Goal: Information Seeking & Learning: Learn about a topic

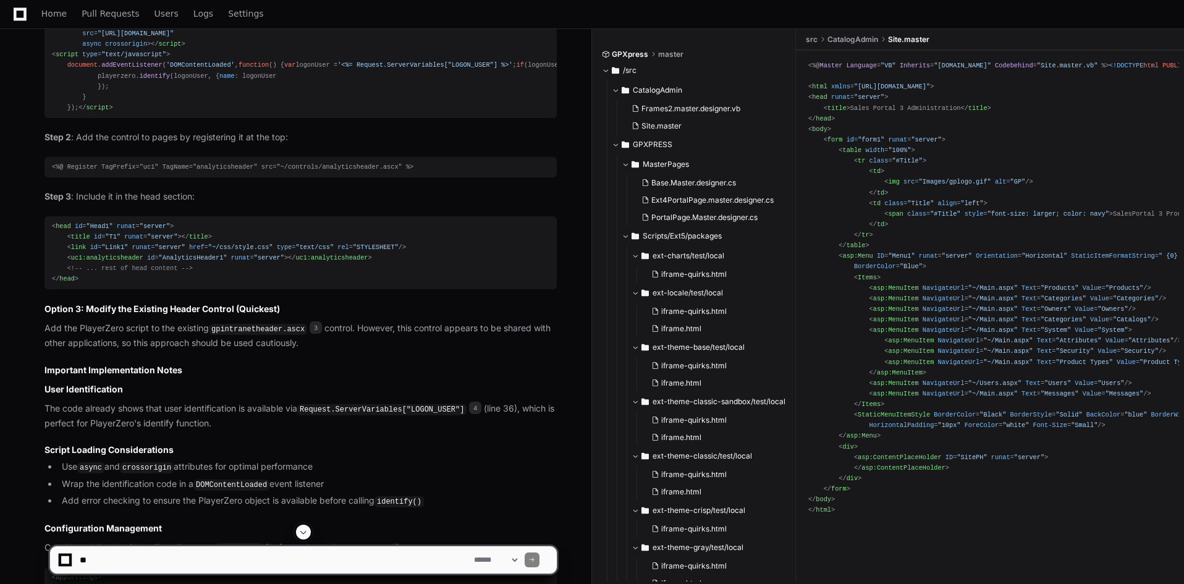
scroll to position [1311, 0]
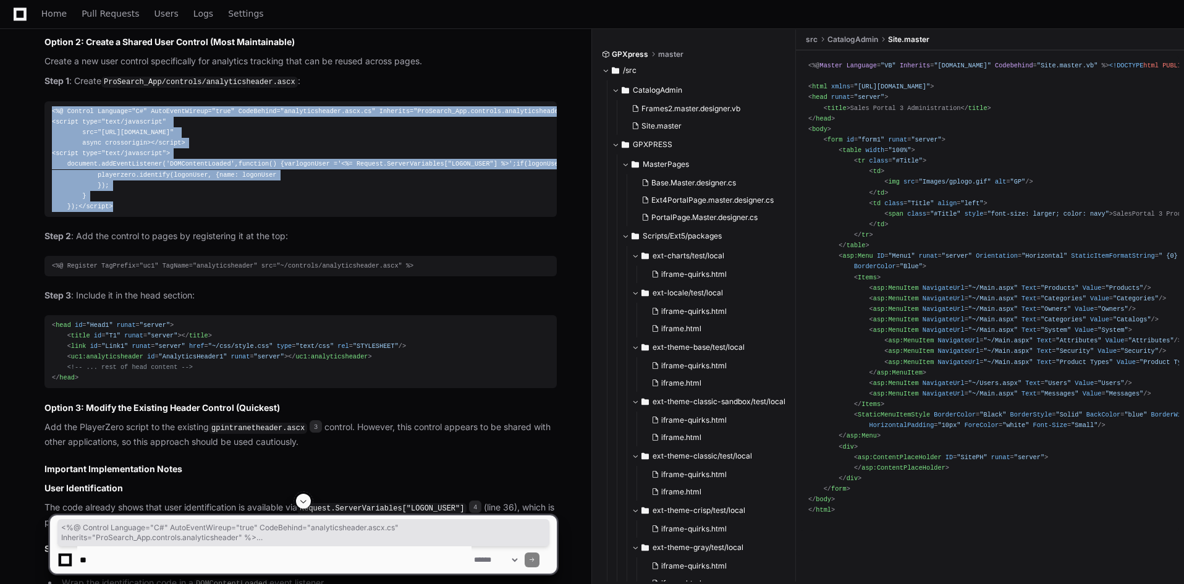
drag, startPoint x: 93, startPoint y: 310, endPoint x: 40, endPoint y: 150, distance: 169.5
click at [40, 150] on div "LanSearch.aspx 2 gpintranetheader.ascx 3 LanSearch.aspx.cs 4 Perfect! Now I can…" at bounding box center [288, 252] width 537 height 1392
copy div "<%@ Control Language="C#" AutoEventWireup="true" CodeBehind="analyticsheader.as…"
click at [159, 147] on span "script" at bounding box center [170, 142] width 23 height 7
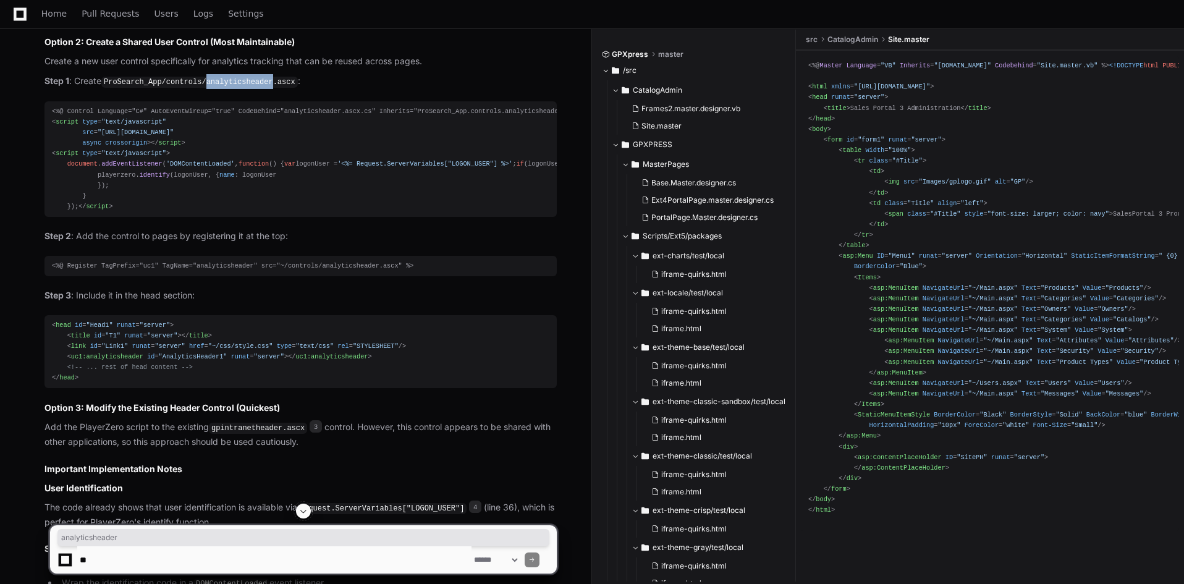
drag, startPoint x: 260, startPoint y: 122, endPoint x: 200, endPoint y: 125, distance: 60.0
click at [200, 88] on code "ProSearch_App/controls/analyticsheader.ascx" at bounding box center [199, 82] width 197 height 11
copy code "analyticsheader"
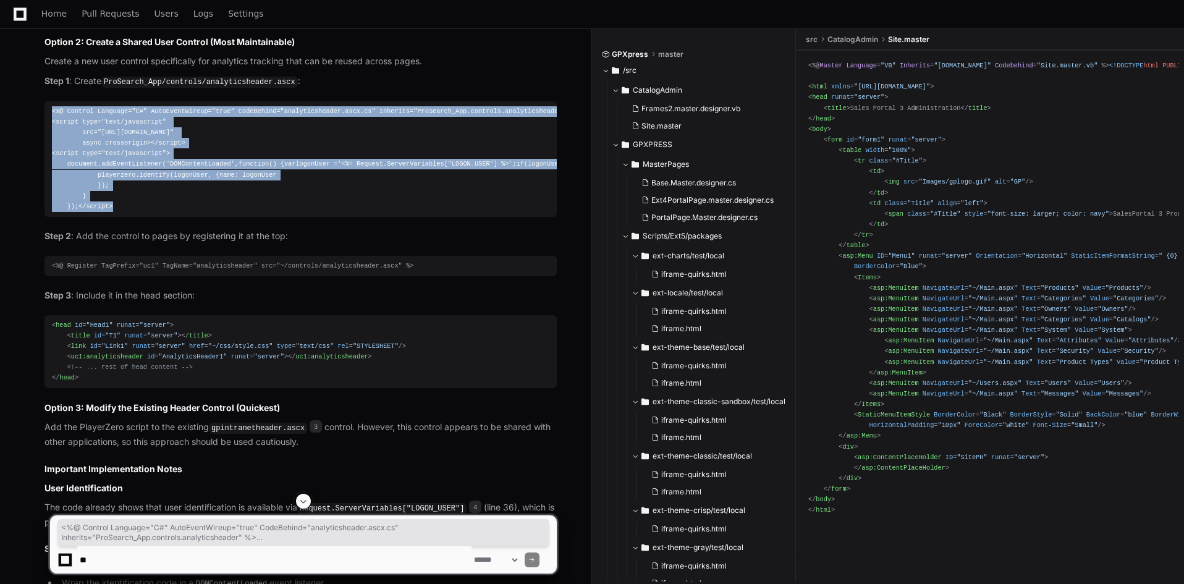
drag, startPoint x: 91, startPoint y: 311, endPoint x: 33, endPoint y: 155, distance: 166.9
click at [33, 155] on div "LanSearch.aspx 2 gpintranetheader.ascx 3 LanSearch.aspx.cs 4 Perfect! Now I can…" at bounding box center [288, 252] width 537 height 1392
copy div "<%@ Control Language="C#" AutoEventWireup="true" CodeBehind="analyticsheader.as…"
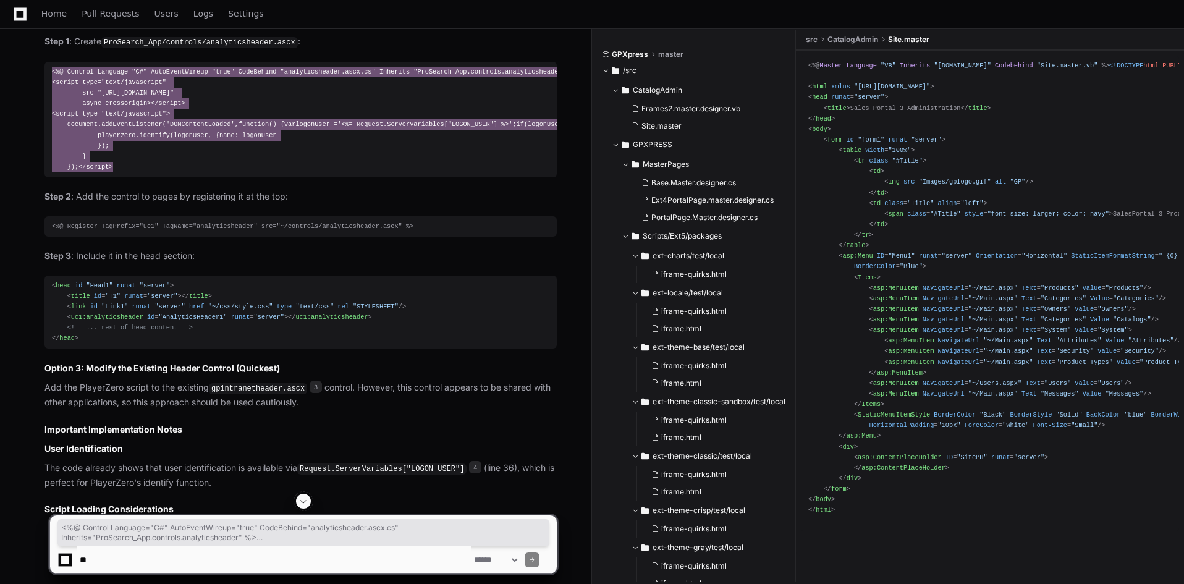
scroll to position [1373, 0]
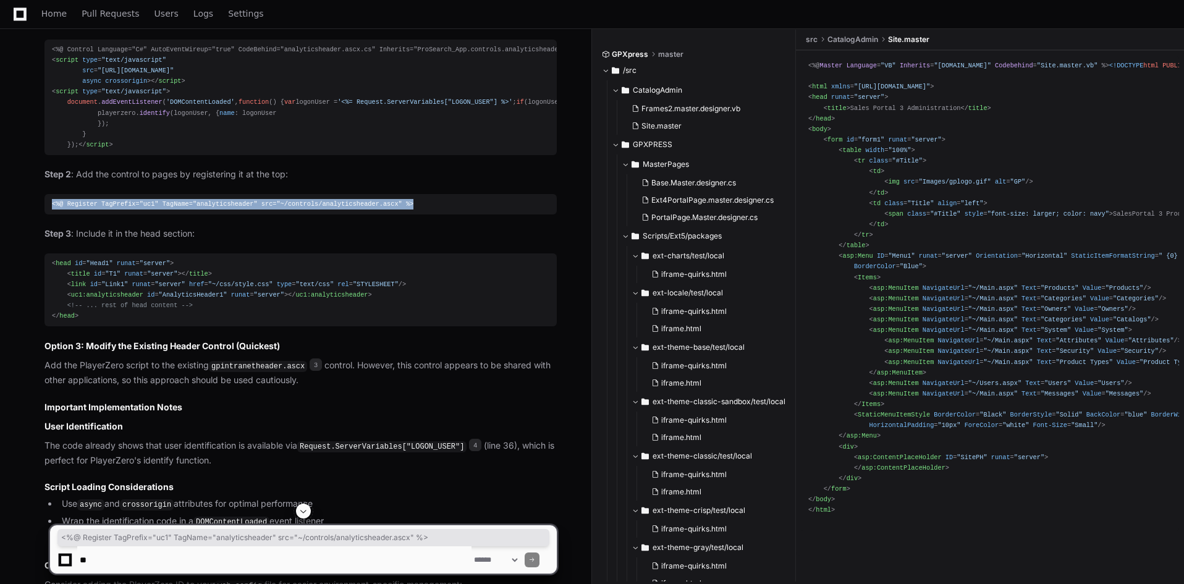
drag, startPoint x: 402, startPoint y: 310, endPoint x: 35, endPoint y: 314, distance: 367.9
click at [35, 314] on div "LanSearch.aspx 2 gpintranetheader.ascx 3 LanSearch.aspx.cs 4 Perfect! Now I can…" at bounding box center [288, 190] width 537 height 1392
copy div "<%@ Register TagPrefix="uc1" TagName="analyticsheader" src="~/controls/analytic…"
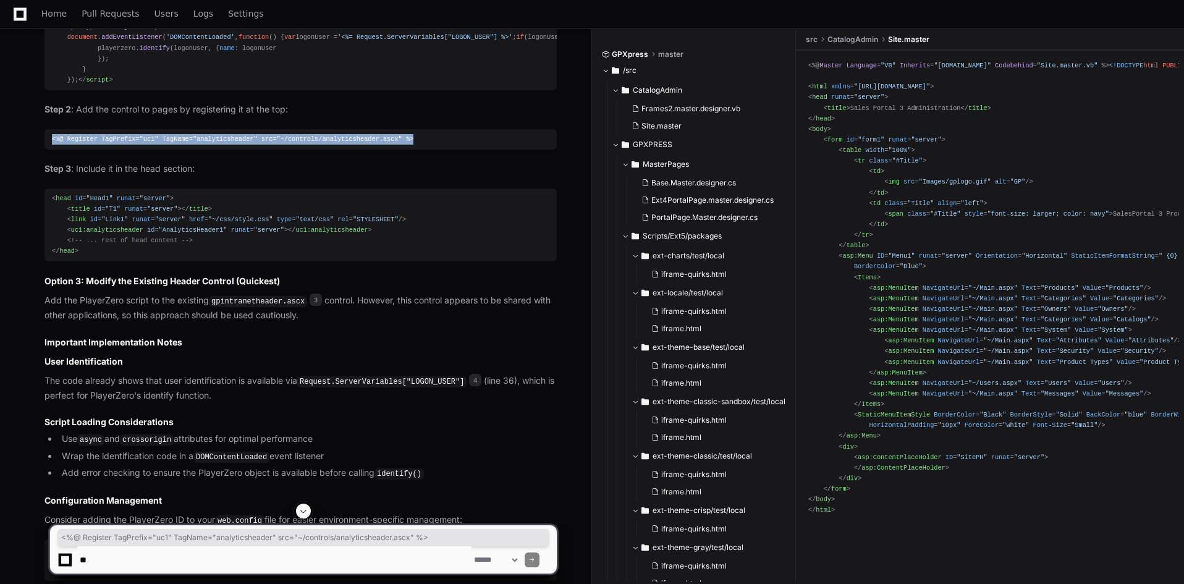
scroll to position [1435, 0]
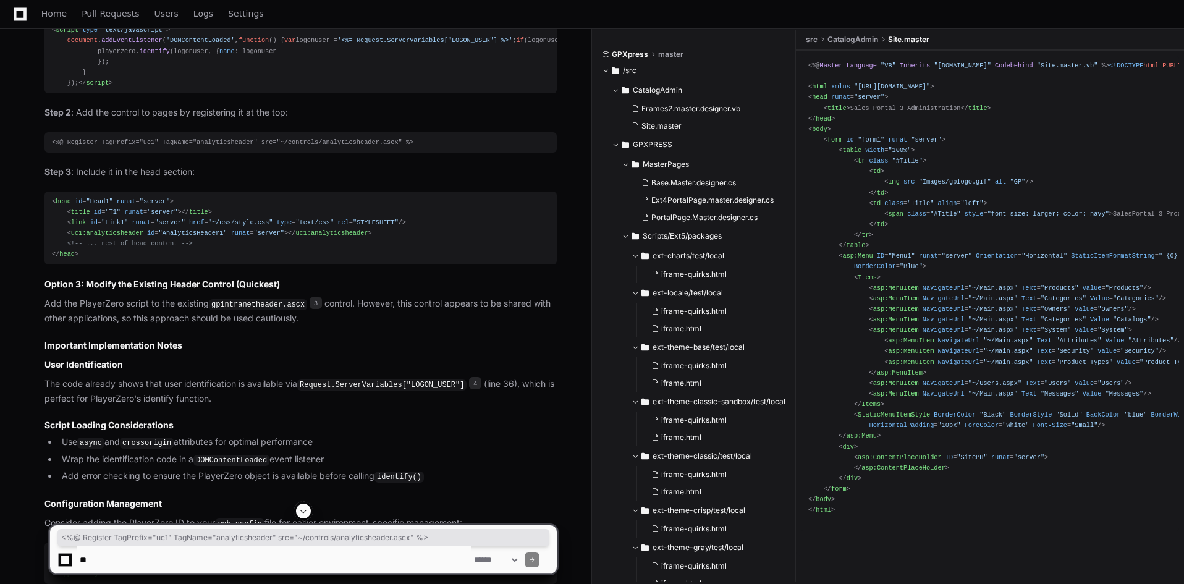
click at [151, 247] on span "<!-- ... rest of head content -->" at bounding box center [129, 243] width 125 height 7
drag, startPoint x: 362, startPoint y: 336, endPoint x: 66, endPoint y: 341, distance: 296.2
click at [66, 260] on div "< head id = "Head1" runat = "server" > < title id = "T1" runat = "server" > </ …" at bounding box center [301, 229] width 498 height 64
copy div "< uc1:analyticsheader id = "AnalyticsHeader1" runat = "server" > </ uc1:analyti…"
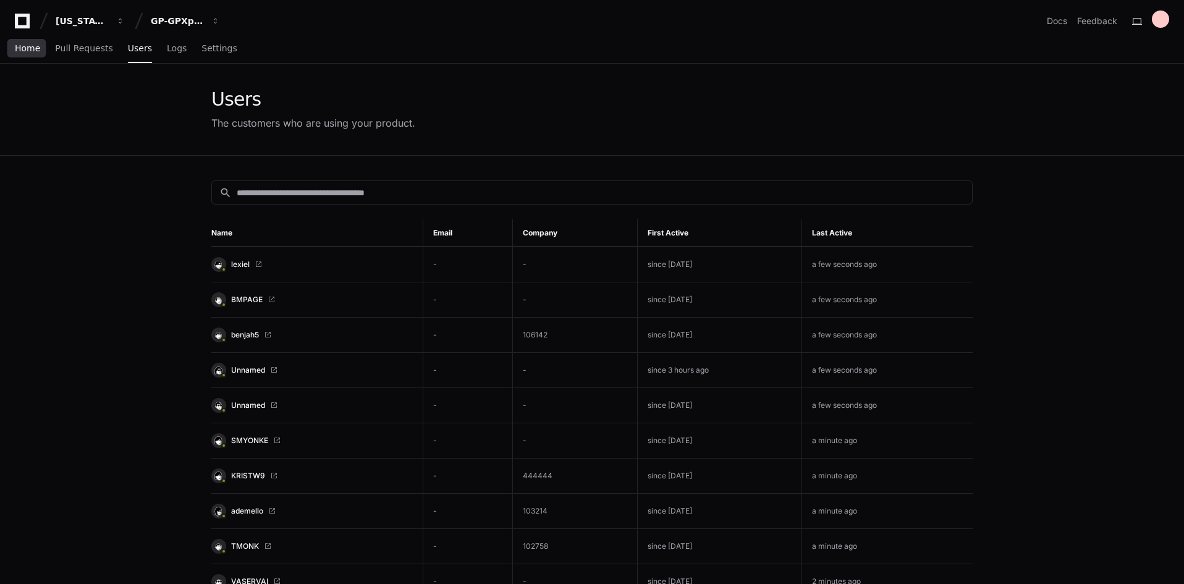
click at [28, 49] on span "Home" at bounding box center [27, 48] width 25 height 7
